Goal: Transaction & Acquisition: Obtain resource

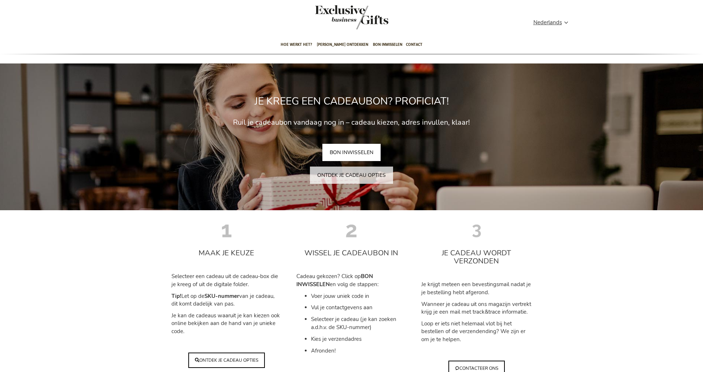
scroll to position [7, 0]
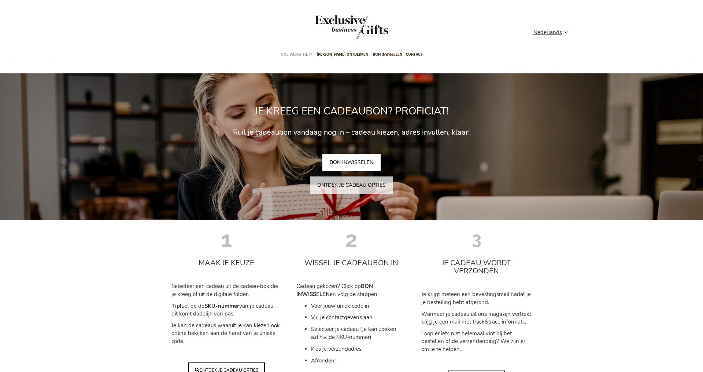
type input "administrator"
click at [294, 54] on span "Hoe werkt het?" at bounding box center [297, 54] width 32 height 17
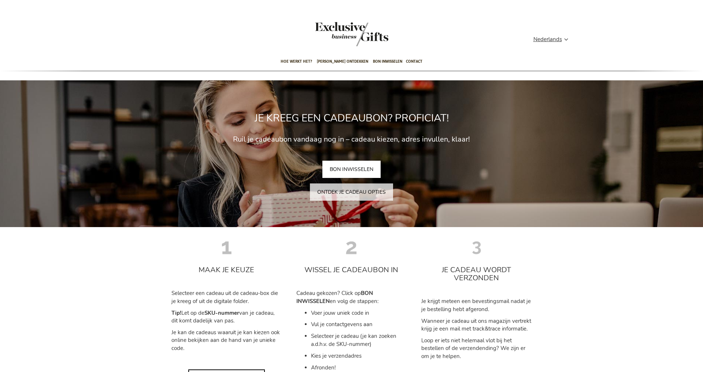
type input "administrator"
click at [345, 165] on link "BON INWISSELEN" at bounding box center [352, 169] width 58 height 17
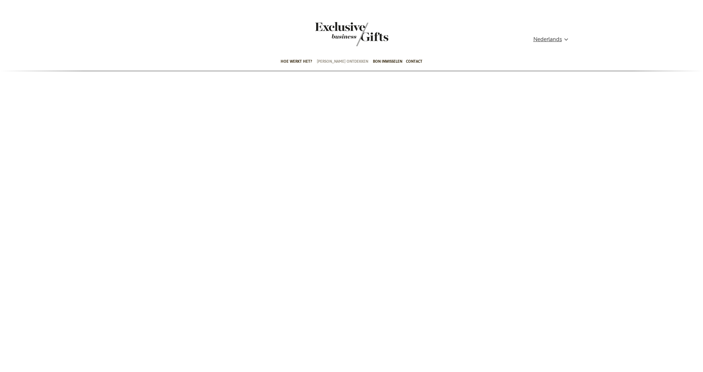
type input "administrator"
click at [336, 61] on span "[PERSON_NAME] ontdekken" at bounding box center [342, 61] width 51 height 17
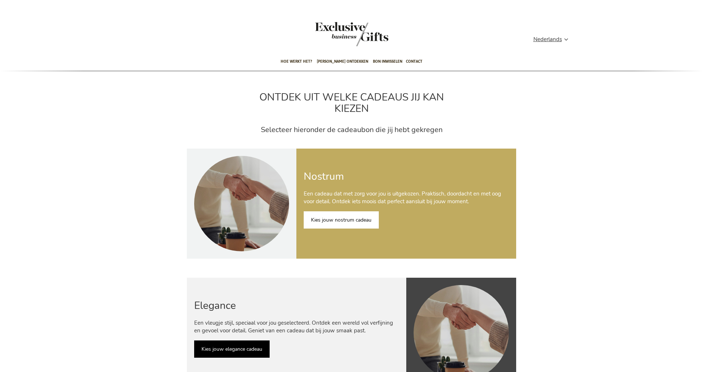
type input "administrator"
click at [335, 218] on link "Kies jouw nostrum cadeau" at bounding box center [341, 219] width 75 height 17
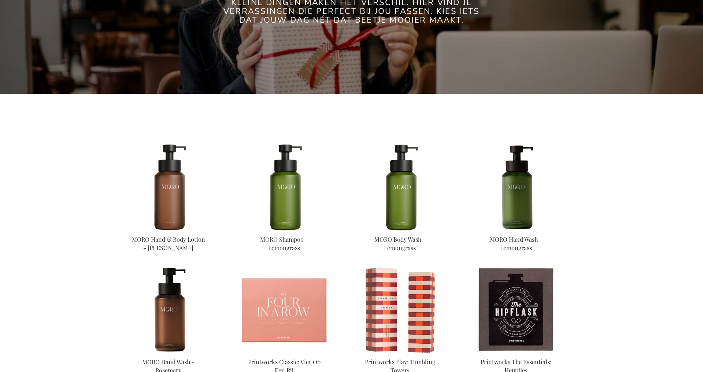
scroll to position [165, 0]
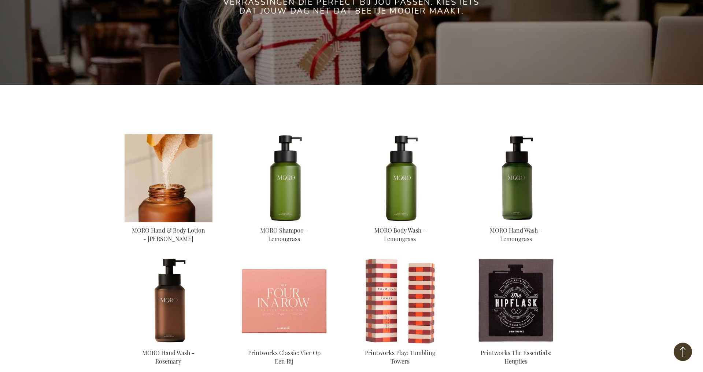
type input "administrator"
click at [171, 177] on img at bounding box center [169, 178] width 88 height 88
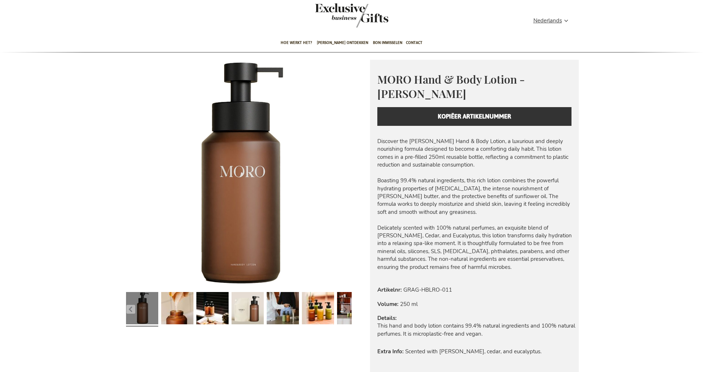
scroll to position [17, 0]
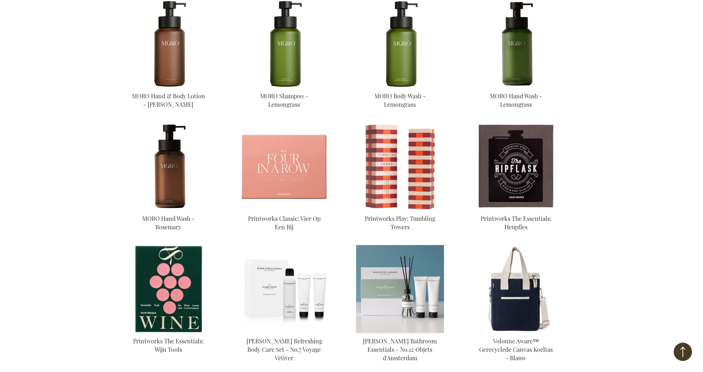
scroll to position [297, 0]
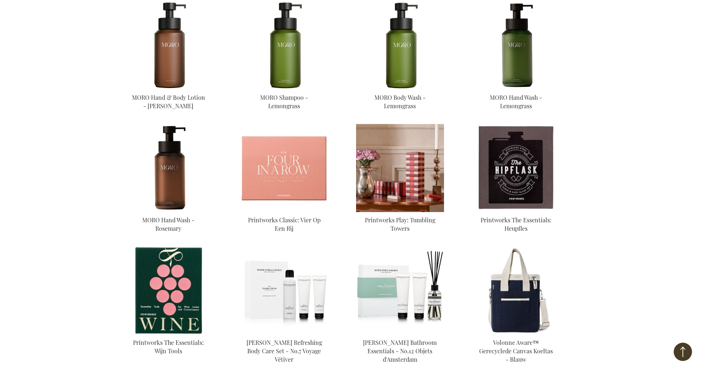
type input "administrator"
click at [380, 167] on img at bounding box center [400, 168] width 88 height 88
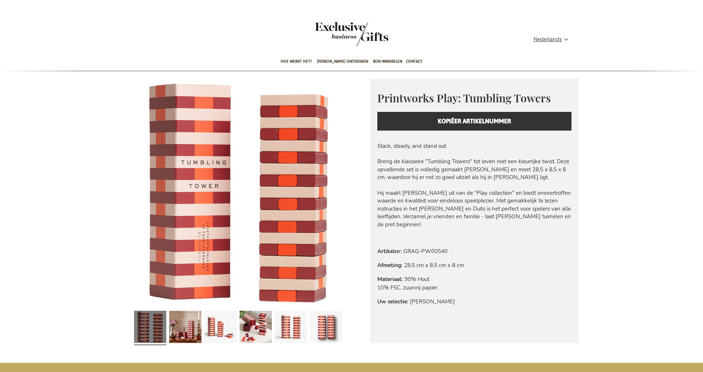
type input "administrator"
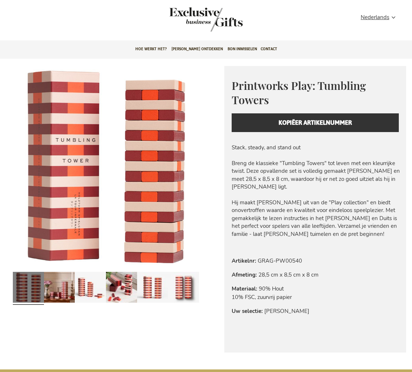
click at [310, 124] on div "Printworks Play: Tumbling Towers Everyday beauty, thoughtfully designed. Printw…" at bounding box center [315, 105] width 182 height 78
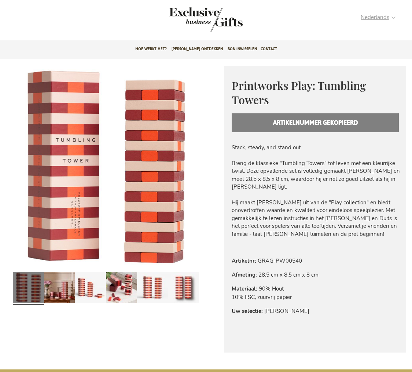
click at [395, 16] on strong "Nederlands" at bounding box center [378, 17] width 34 height 8
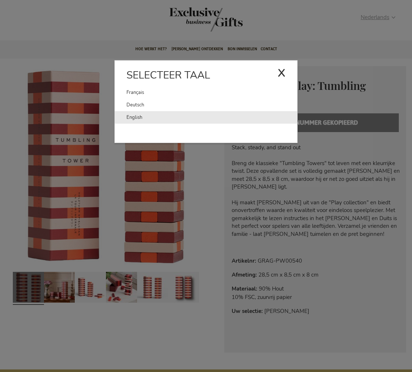
click at [140, 115] on link "English" at bounding box center [211, 117] width 171 height 12
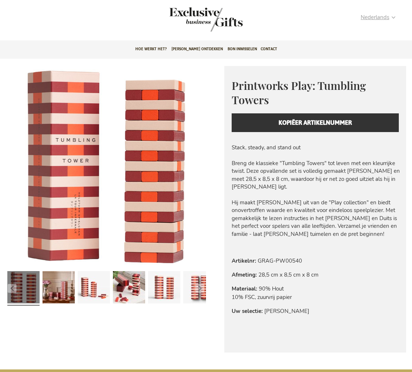
type input "administrator"
click at [393, 18] on strong "Nederlands" at bounding box center [378, 17] width 34 height 8
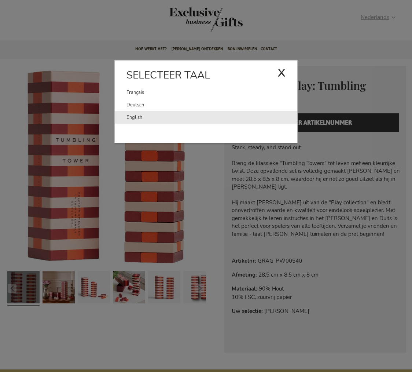
click at [134, 117] on link "English" at bounding box center [211, 117] width 171 height 12
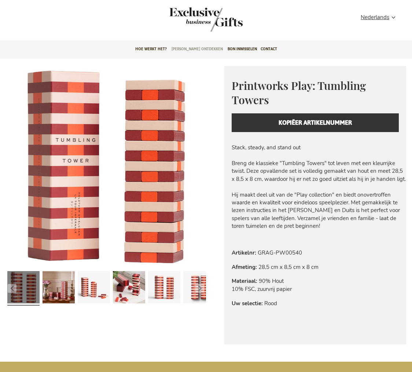
type input "administrator"
click at [198, 50] on span "[PERSON_NAME] ontdekken" at bounding box center [197, 48] width 51 height 17
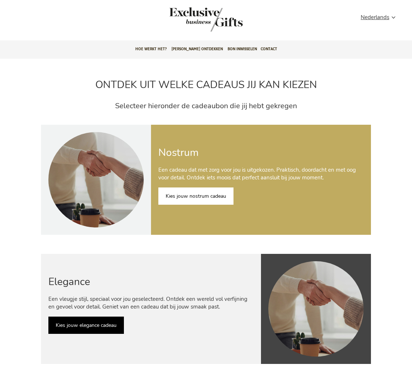
scroll to position [1, 0]
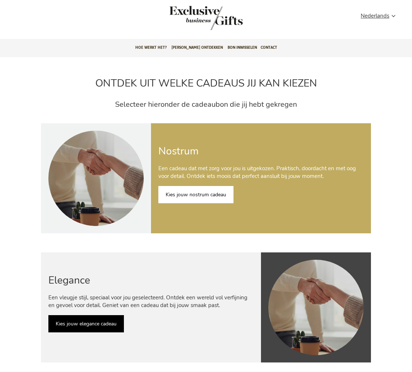
type input "administrator"
click at [190, 187] on link "Kies jouw nostrum cadeau" at bounding box center [195, 194] width 75 height 17
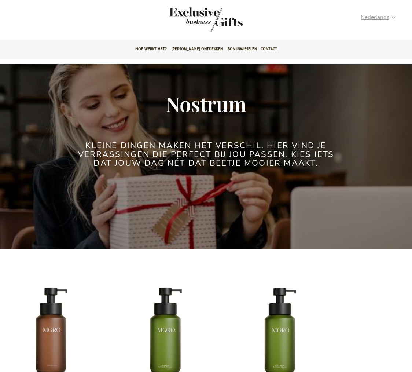
type input "administrator"
click at [383, 18] on span "Nederlands" at bounding box center [375, 17] width 29 height 8
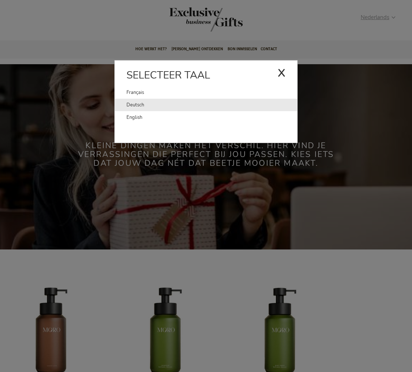
click at [141, 106] on link "Deutsch" at bounding box center [211, 105] width 171 height 12
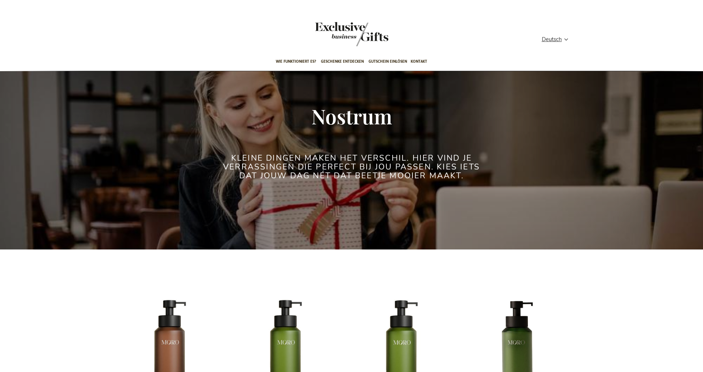
type input "administrator"
click at [401, 104] on div "Startseite Select Gifts Nostrum Nostrum Kleine dingen maken het verschil. Hier …" at bounding box center [352, 170] width 455 height 185
click at [352, 37] on img "store logo" at bounding box center [351, 34] width 73 height 24
type input "administrator"
click at [551, 41] on span "Deutsch" at bounding box center [552, 39] width 20 height 8
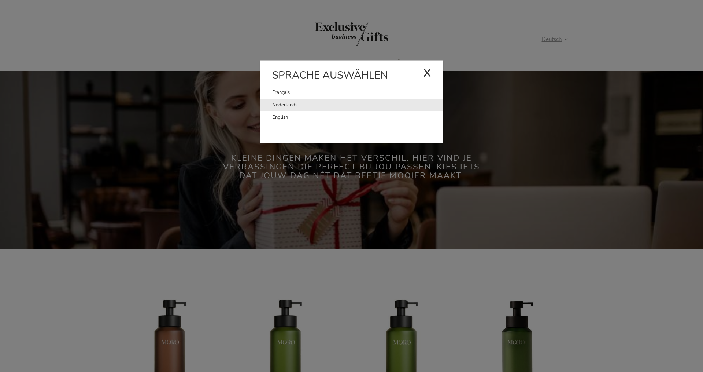
click at [289, 102] on link "Nederlands" at bounding box center [357, 105] width 171 height 12
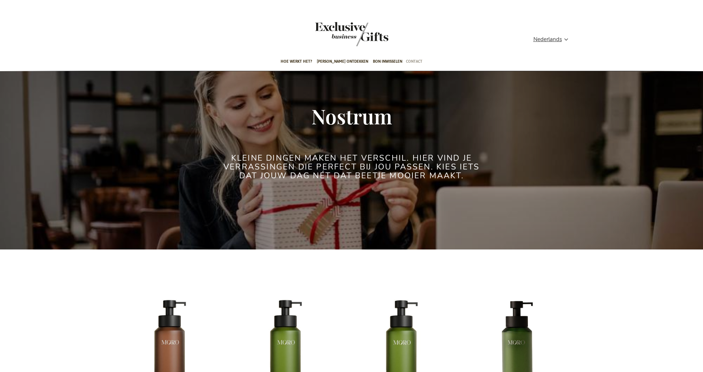
type input "administrator"
click at [408, 59] on span "Contact" at bounding box center [414, 61] width 16 height 17
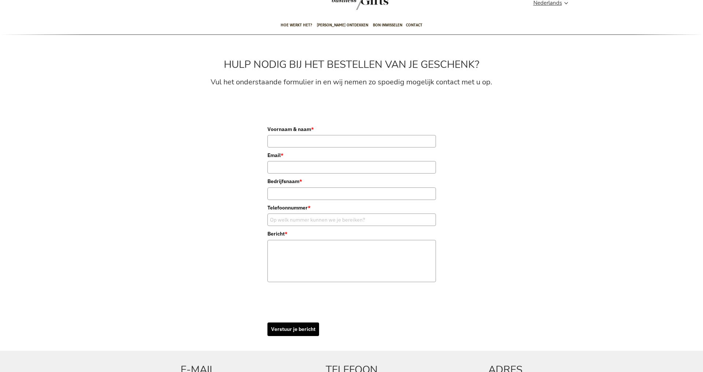
scroll to position [16, 0]
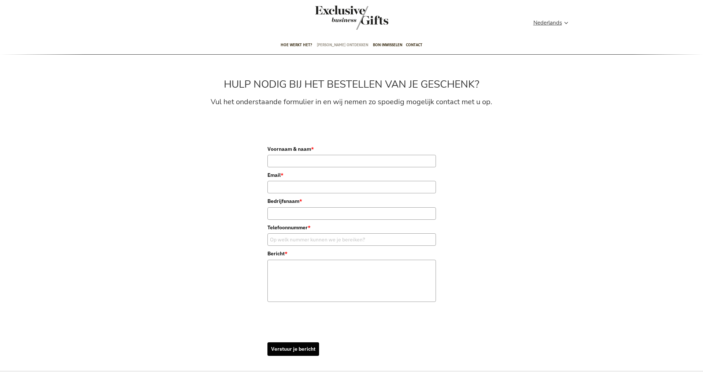
type input "administrator"
click at [339, 47] on span "[PERSON_NAME] ontdekken" at bounding box center [342, 44] width 51 height 17
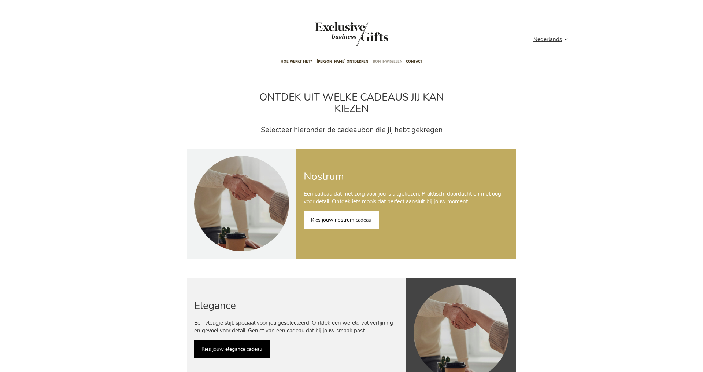
type input "administrator"
click at [386, 64] on span "Bon inwisselen" at bounding box center [387, 61] width 29 height 17
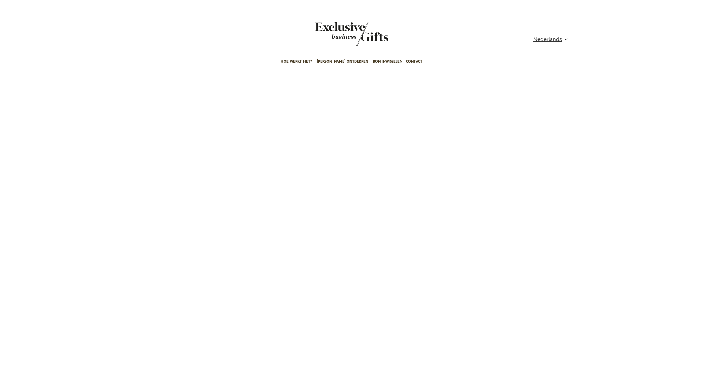
scroll to position [3, 0]
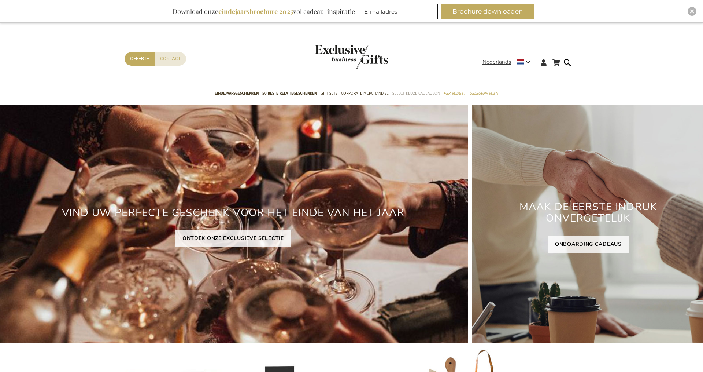
type input "administrator"
click at [424, 95] on span "Select Keuze Cadeaubon" at bounding box center [417, 93] width 48 height 8
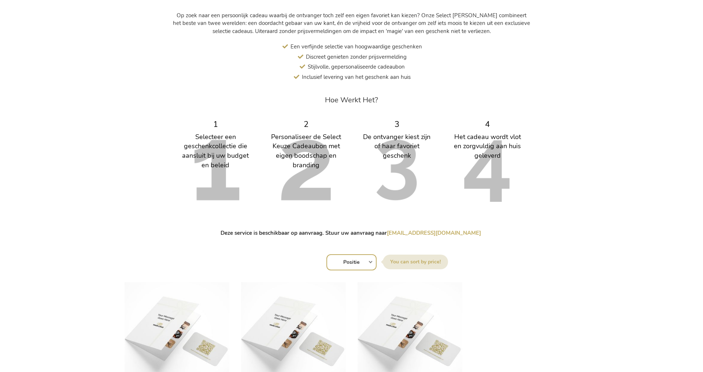
scroll to position [370, 0]
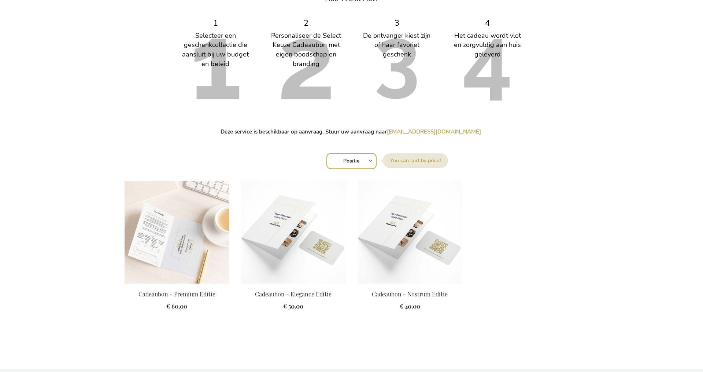
type input "administrator"
click at [174, 255] on img at bounding box center [177, 232] width 105 height 103
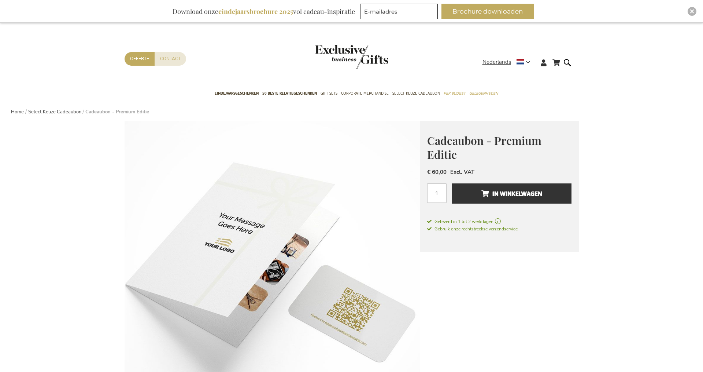
type input "administrator"
click at [237, 62] on div "Contact Offerte" at bounding box center [304, 68] width 358 height 33
click at [407, 91] on span "Select Keuze Cadeaubon" at bounding box center [417, 93] width 48 height 8
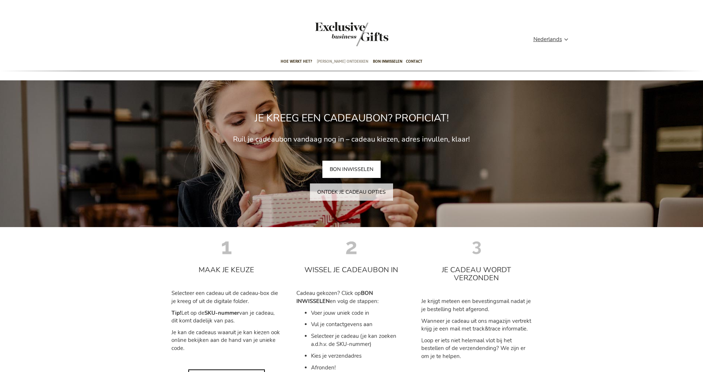
type input "administrator"
click at [341, 61] on span "[PERSON_NAME] ontdekken" at bounding box center [342, 61] width 51 height 17
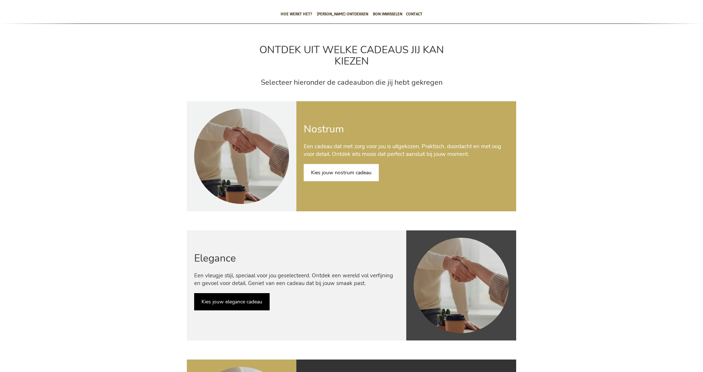
scroll to position [52, 0]
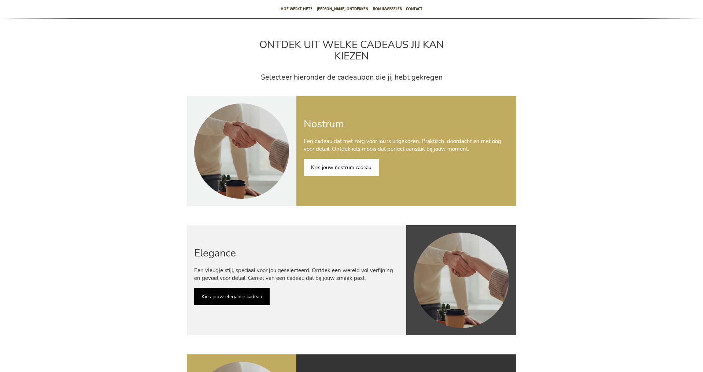
type input "administrator"
click at [330, 164] on link "Kies jouw nostrum cadeau" at bounding box center [341, 167] width 75 height 17
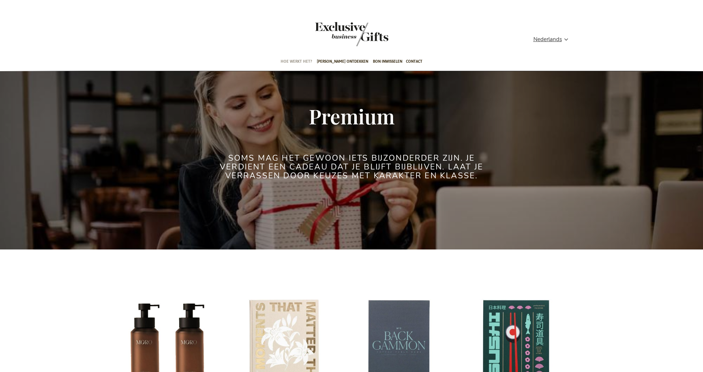
type input "administrator"
click at [291, 61] on span "Hoe werkt het?" at bounding box center [297, 61] width 32 height 17
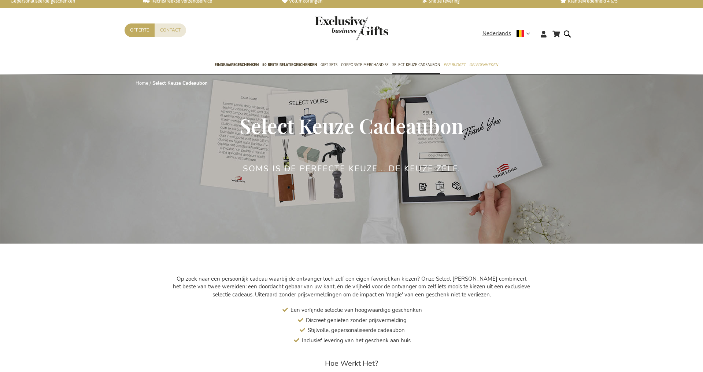
scroll to position [1, 0]
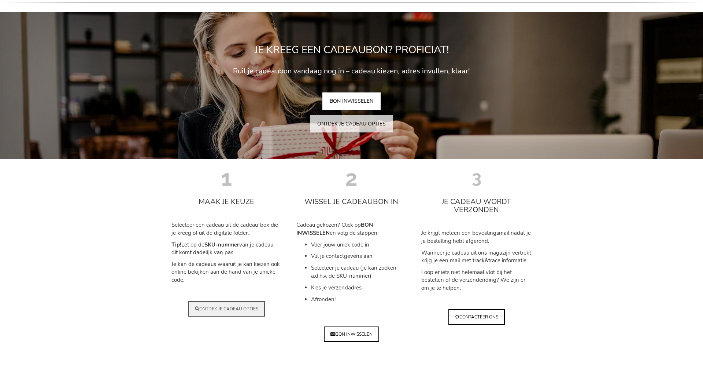
scroll to position [71, 0]
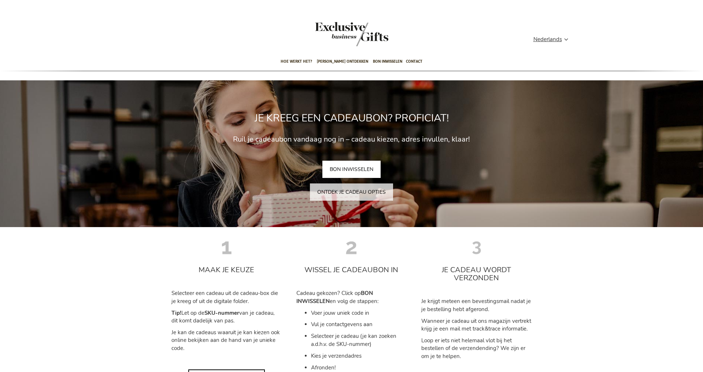
type input "administrator"
click at [178, 210] on div "JE KREEG EEN CADEAUBON? PROFICIAT! Ruil je cadeaubon vandaag nog in – cadeau ki…" at bounding box center [351, 153] width 707 height 147
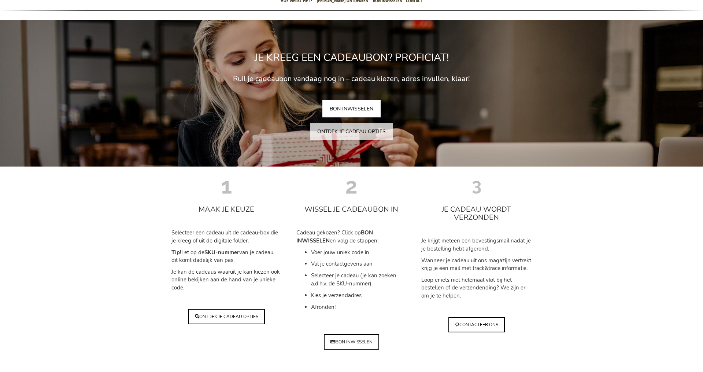
scroll to position [66, 0]
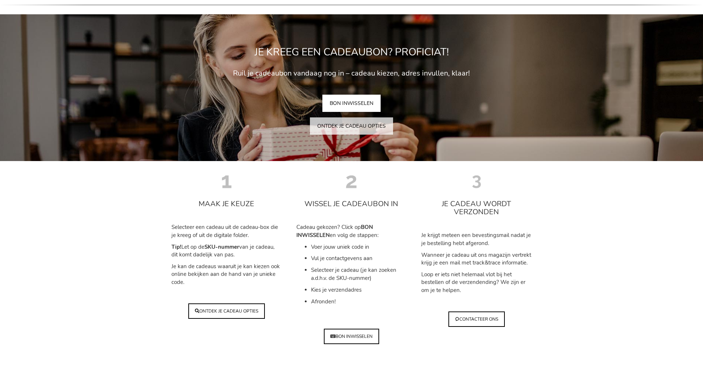
type input "administrator"
click at [323, 248] on li "Voer jouw uniek code in" at bounding box center [359, 247] width 96 height 8
drag, startPoint x: 181, startPoint y: 277, endPoint x: 214, endPoint y: 281, distance: 33.6
click at [214, 281] on p "Je kan de cadeaus waaruit je kan kiezen ook online bekijken aan de hand van je …" at bounding box center [227, 273] width 110 height 23
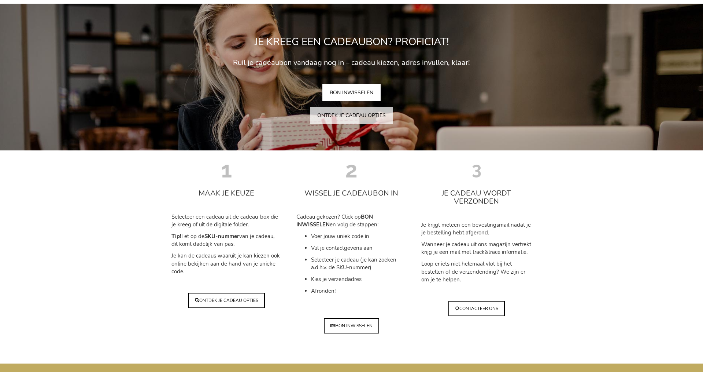
scroll to position [77, 0]
type input "administrator"
click at [46, 162] on div "Winkelwagen Winkelwagen 0 Sluiten U heeft geen product(en) in uw winkelwagen. G…" at bounding box center [351, 164] width 703 height 483
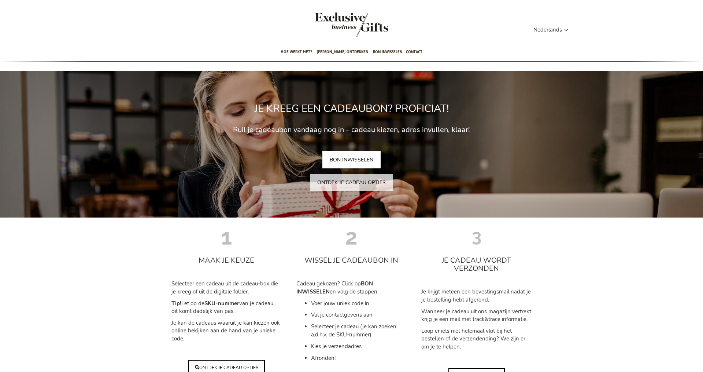
scroll to position [13, 0]
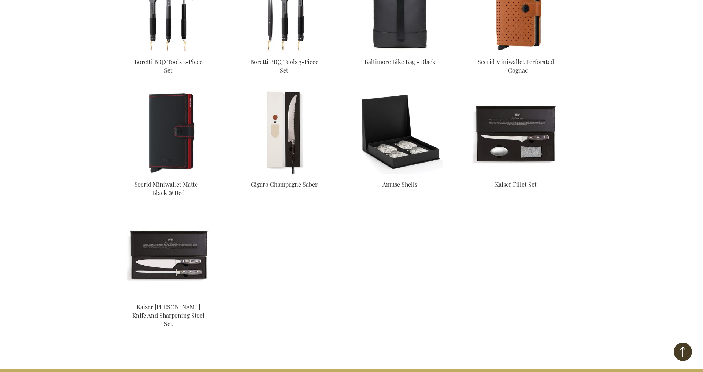
scroll to position [1139, 0]
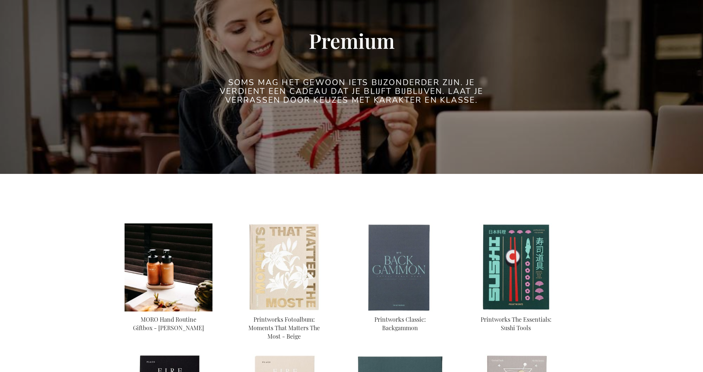
scroll to position [84, 0]
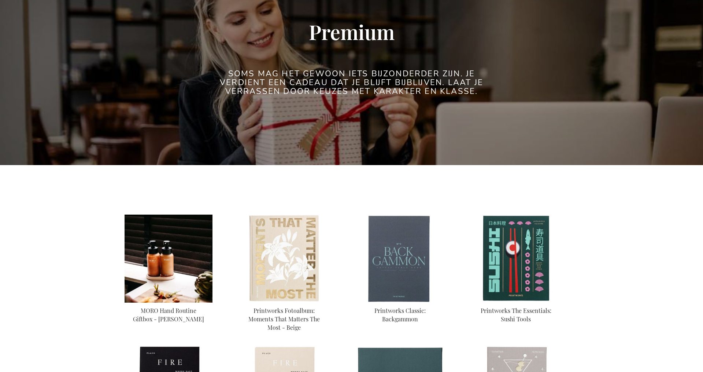
type input "administrator"
click at [157, 246] on img at bounding box center [169, 258] width 88 height 88
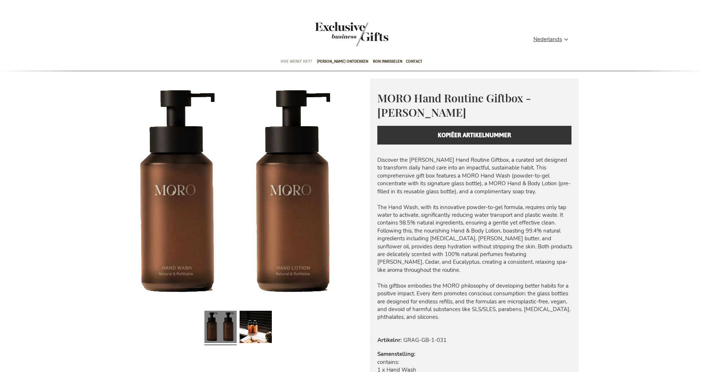
type input "administrator"
click at [296, 54] on span "Hoe werkt het?" at bounding box center [297, 61] width 32 height 17
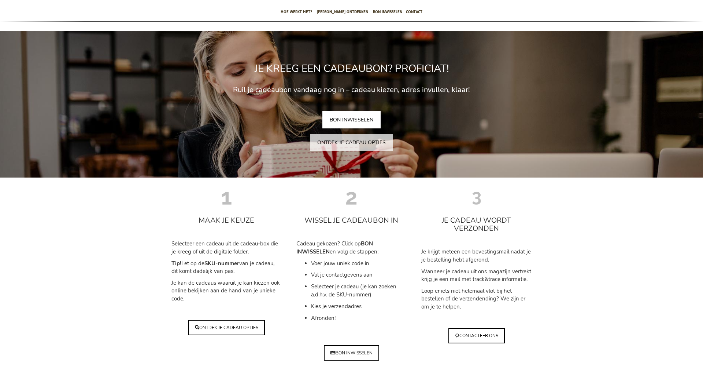
scroll to position [51, 0]
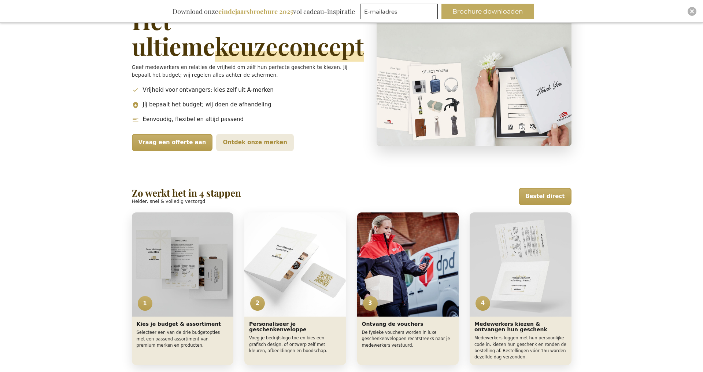
scroll to position [55, 0]
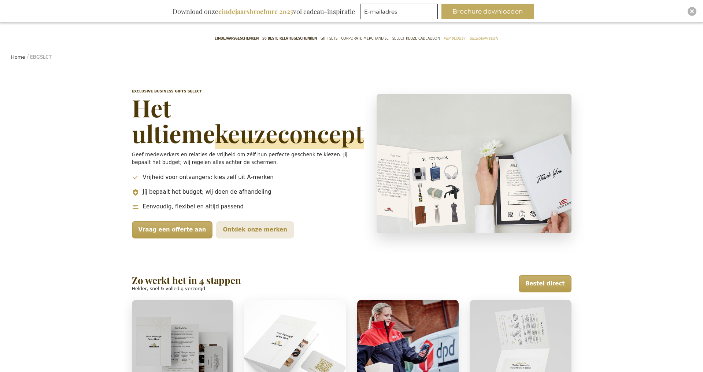
type input "administrator"
click at [688, 11] on div "Close" at bounding box center [692, 11] width 9 height 9
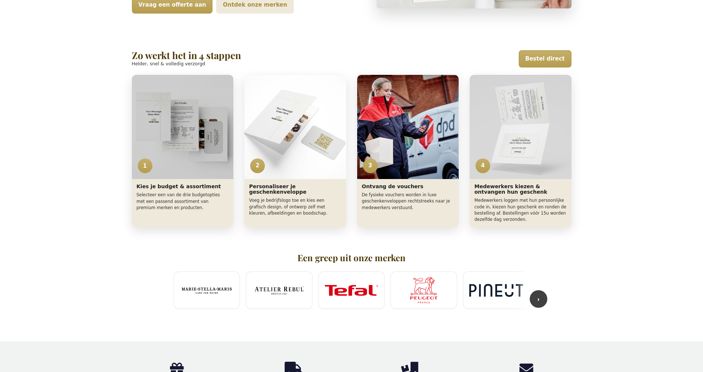
scroll to position [257, 0]
click at [540, 297] on button "›" at bounding box center [539, 299] width 18 height 18
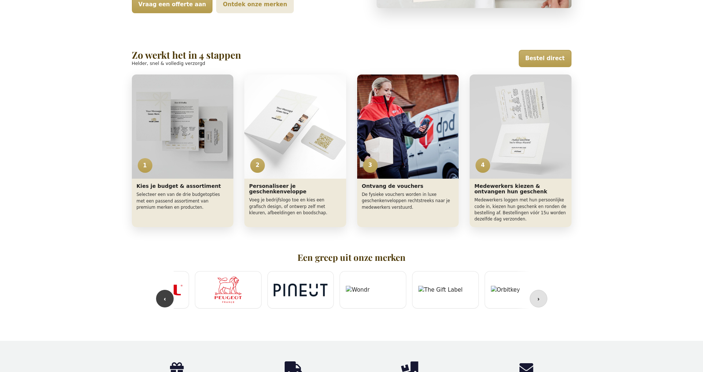
scroll to position [0, 217]
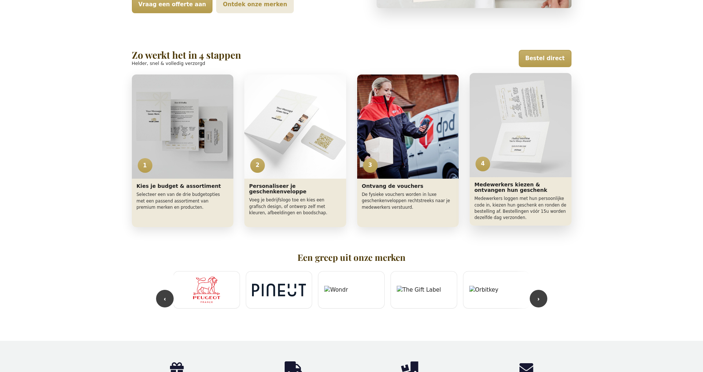
click at [506, 143] on img "Zo werkt het" at bounding box center [521, 125] width 102 height 104
click at [513, 154] on img "Zo werkt het" at bounding box center [521, 125] width 102 height 104
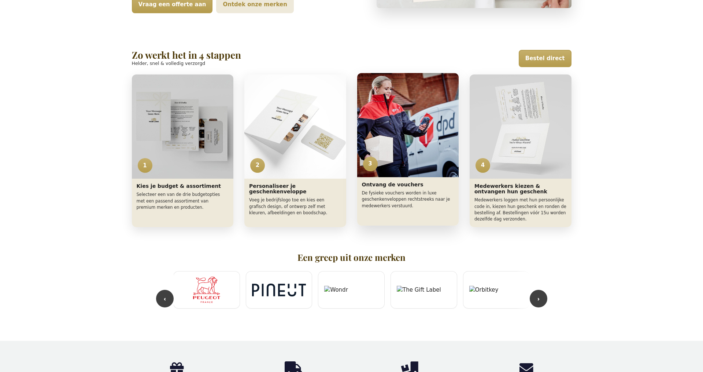
click at [393, 146] on img "Zo werkt het" at bounding box center [408, 125] width 102 height 104
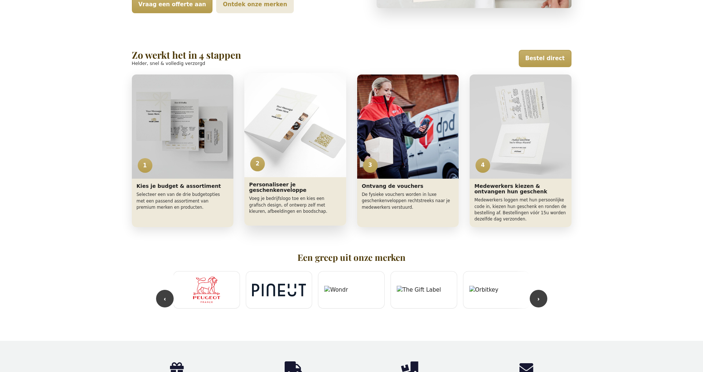
click at [273, 148] on img "Zo werkt het" at bounding box center [295, 125] width 102 height 104
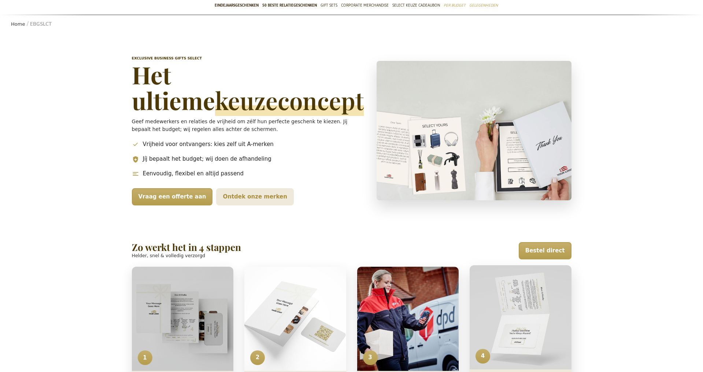
scroll to position [64, 0]
